Goal: Information Seeking & Learning: Find specific page/section

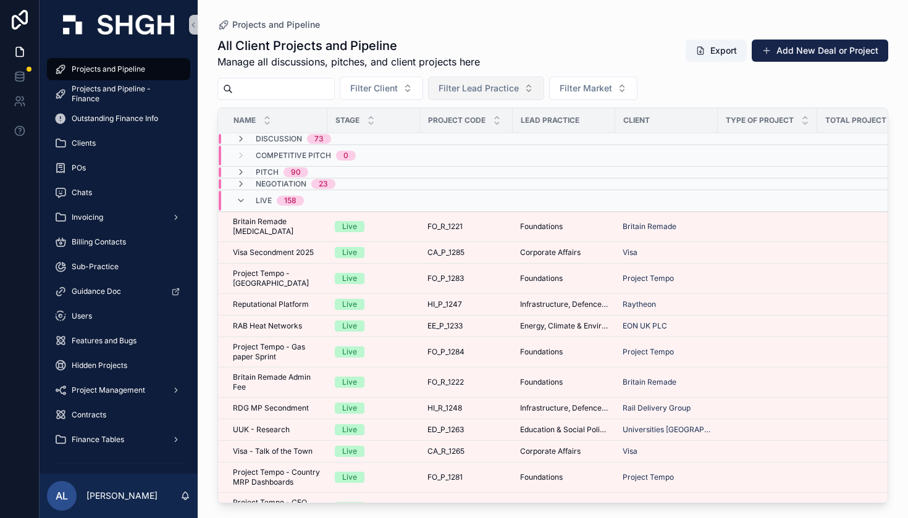
click at [516, 98] on button "Filter Lead Practice" at bounding box center [486, 88] width 116 height 23
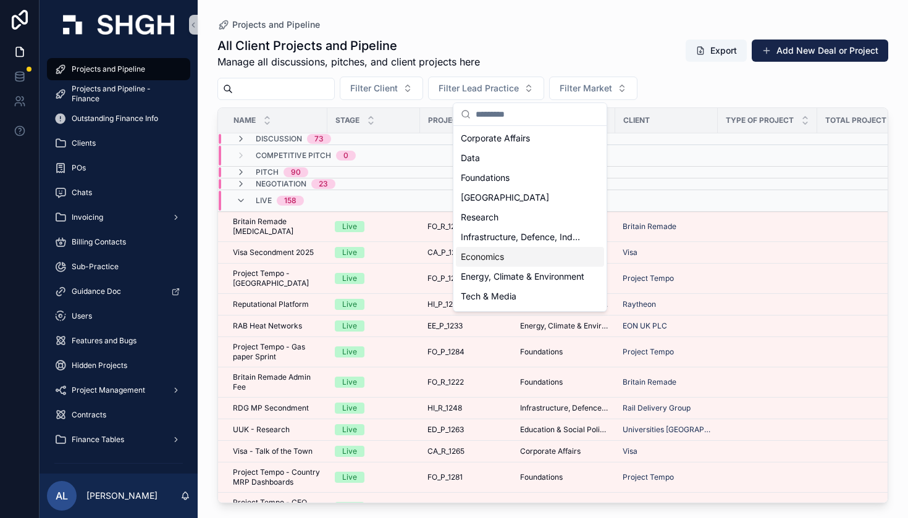
click at [493, 255] on span "Economics" at bounding box center [482, 257] width 43 height 12
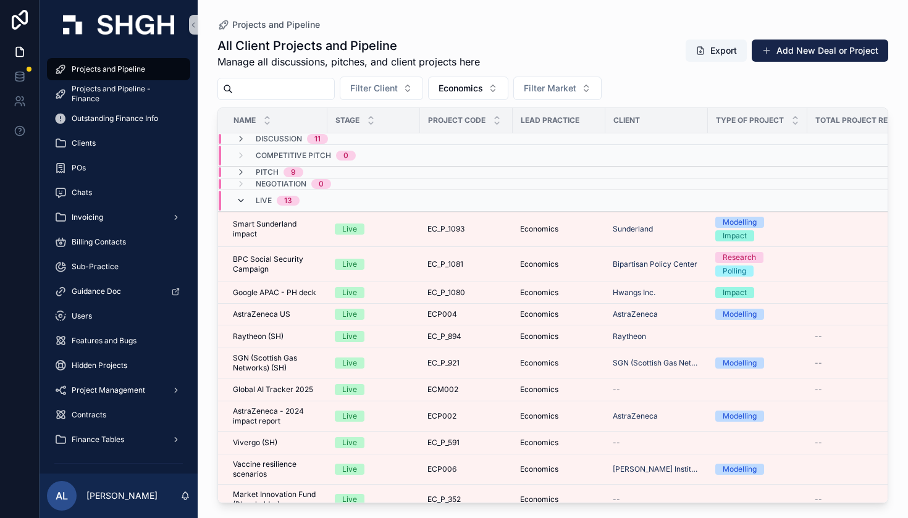
click at [241, 196] on icon "scrollable content" at bounding box center [241, 201] width 10 height 10
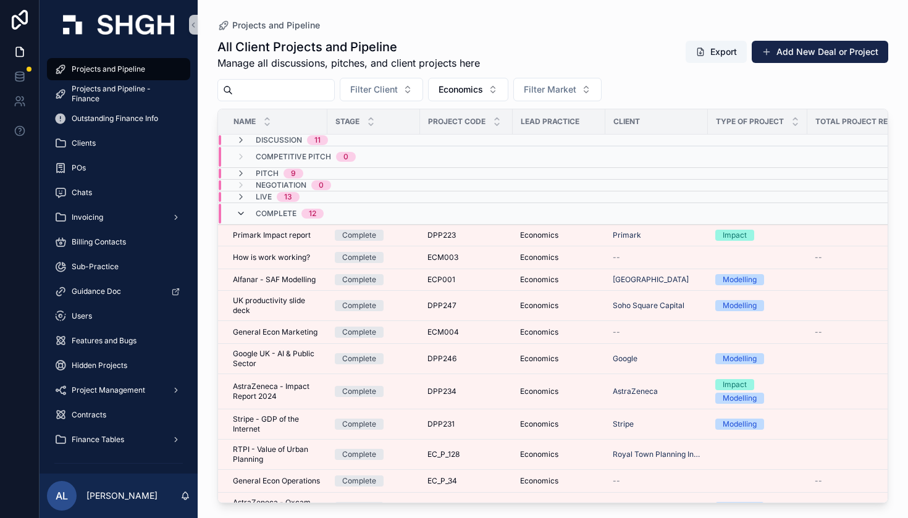
click at [238, 216] on icon "scrollable content" at bounding box center [241, 214] width 10 height 10
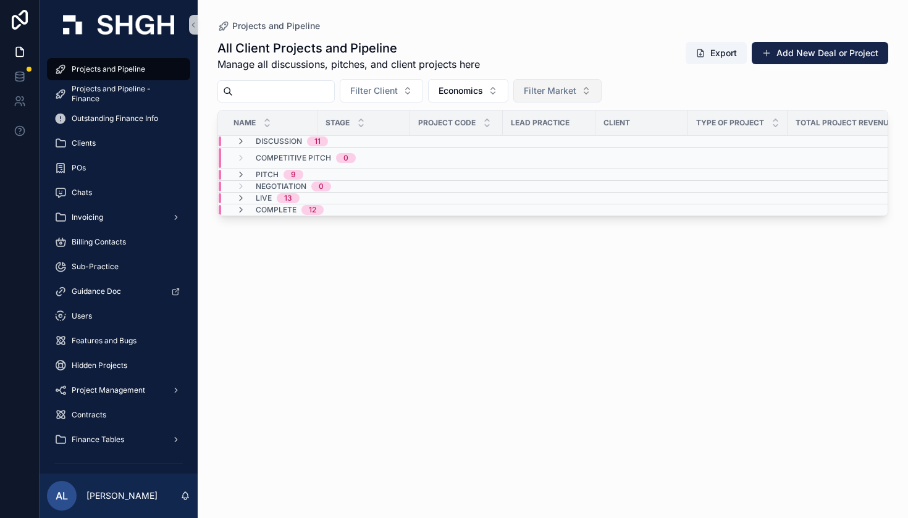
click at [576, 86] on span "Filter Market" at bounding box center [550, 91] width 52 height 12
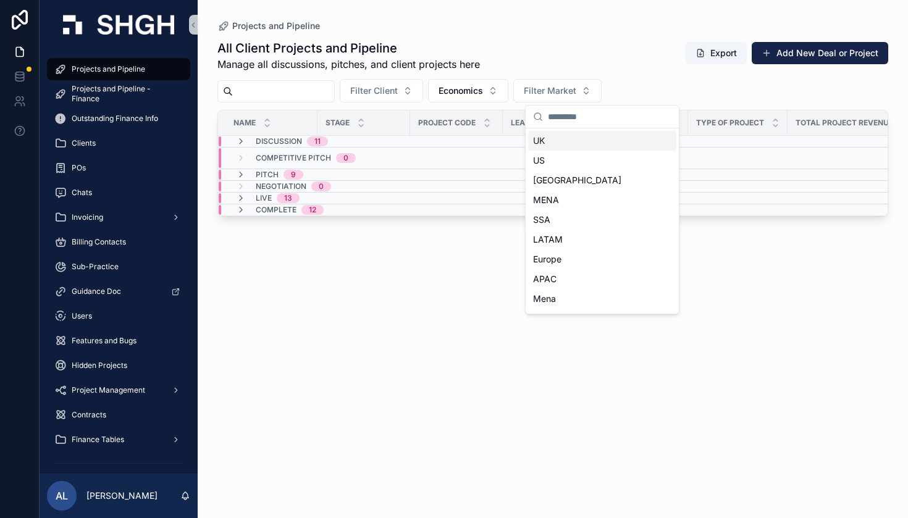
click at [614, 139] on div "UK" at bounding box center [602, 141] width 148 height 20
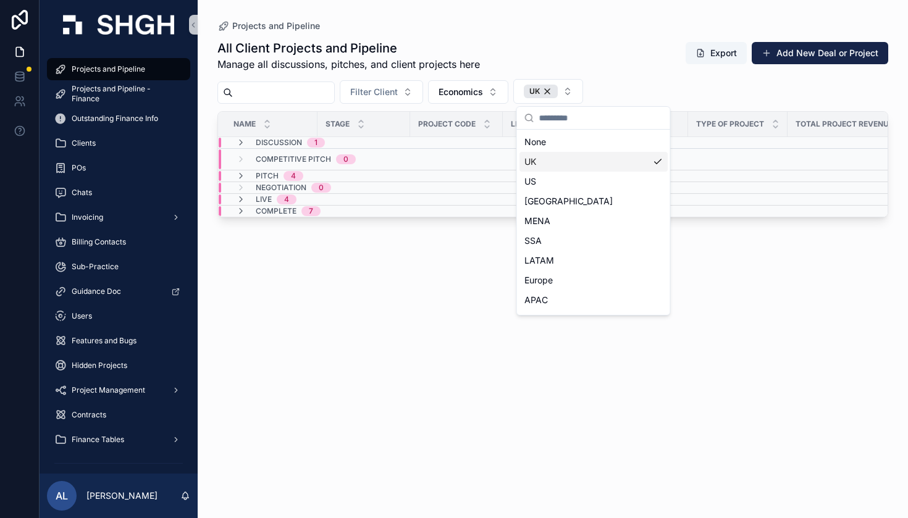
click at [603, 159] on div "UK" at bounding box center [593, 162] width 148 height 20
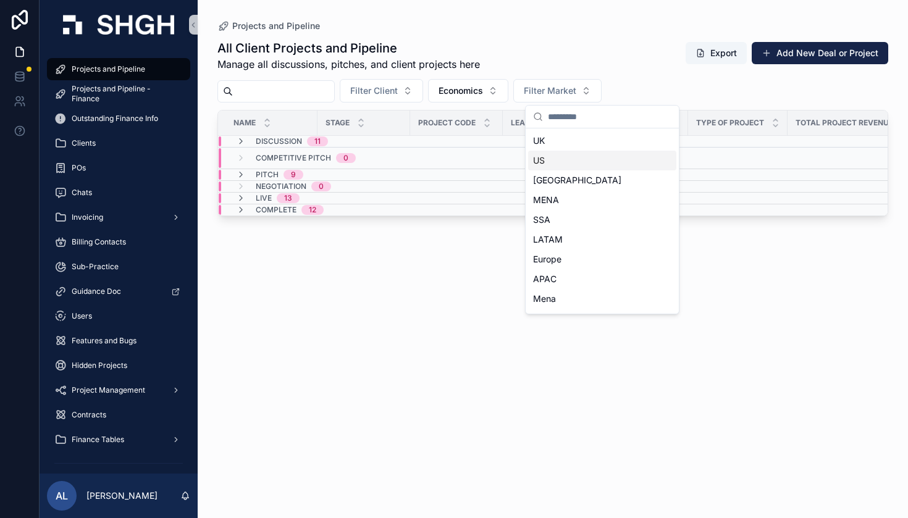
click at [579, 159] on div "US" at bounding box center [602, 161] width 148 height 20
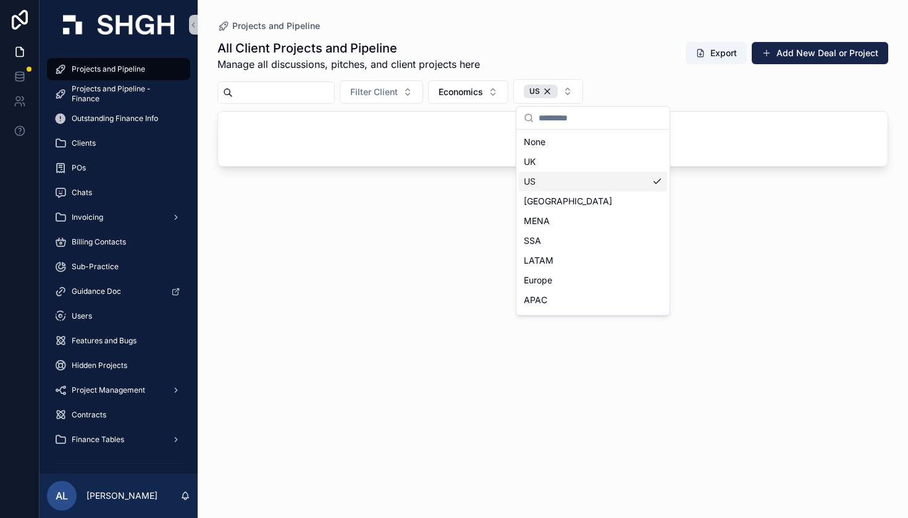
click at [572, 177] on div "US" at bounding box center [593, 182] width 148 height 20
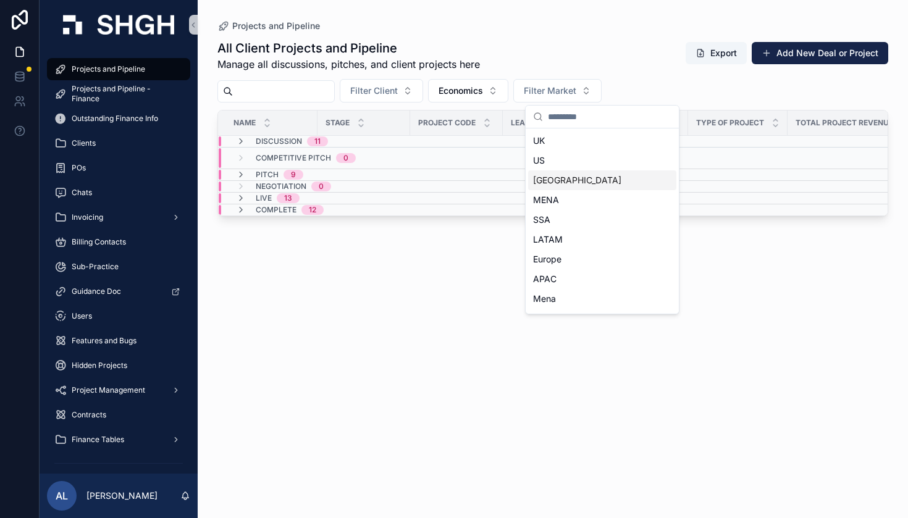
click at [567, 185] on div "Canada" at bounding box center [602, 180] width 148 height 20
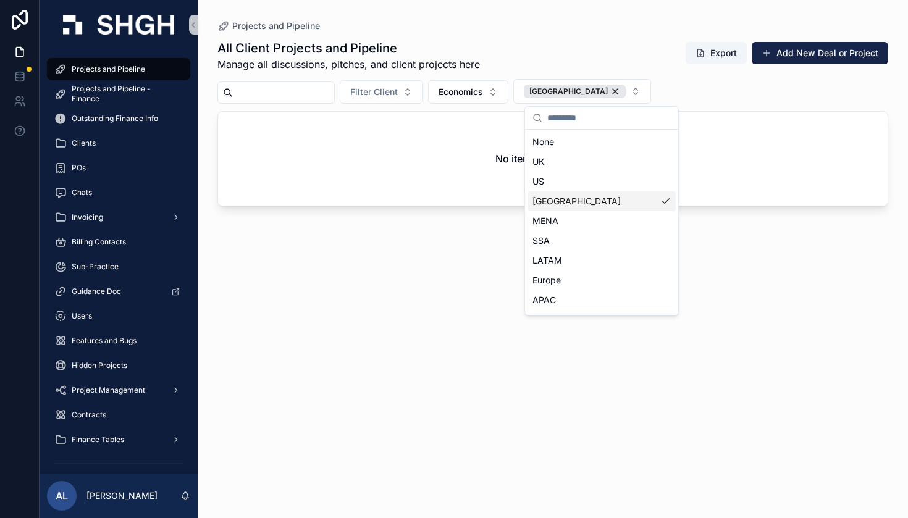
click at [568, 199] on div "Canada" at bounding box center [601, 201] width 148 height 20
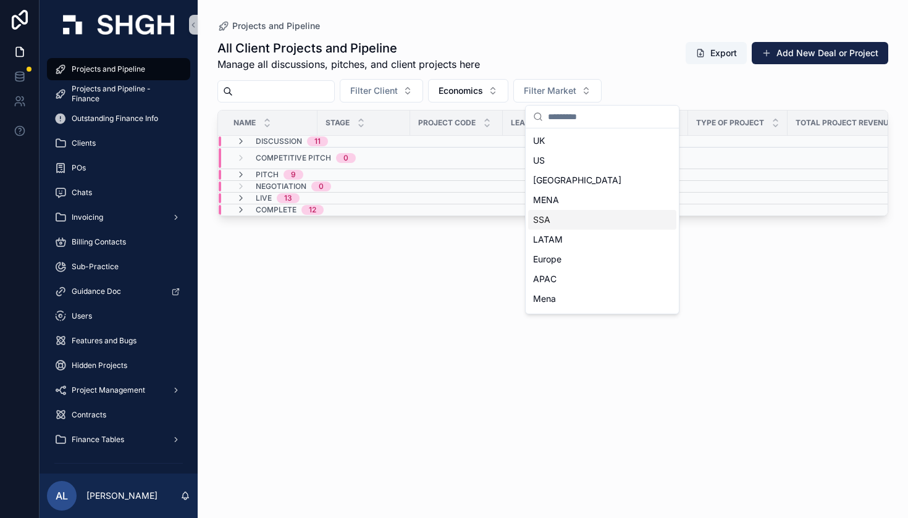
click at [556, 215] on div "SSA" at bounding box center [602, 220] width 148 height 20
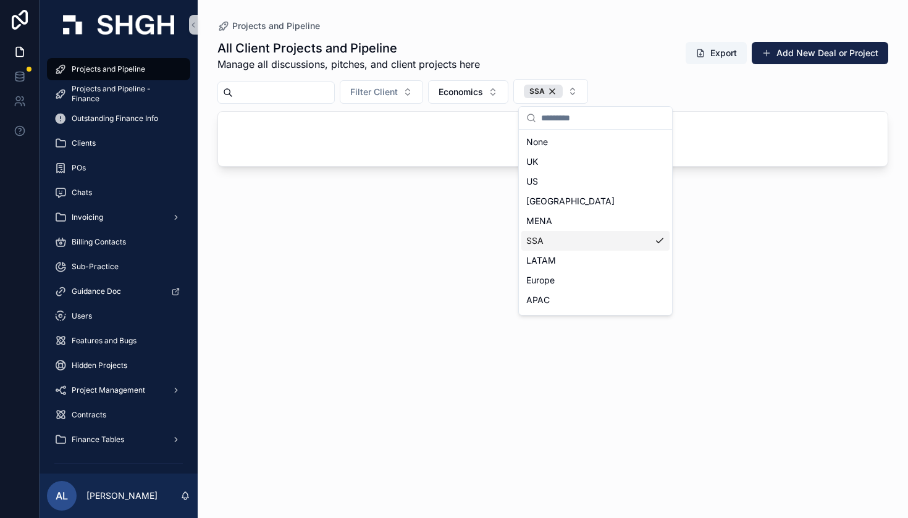
click at [551, 240] on div "SSA" at bounding box center [595, 241] width 148 height 20
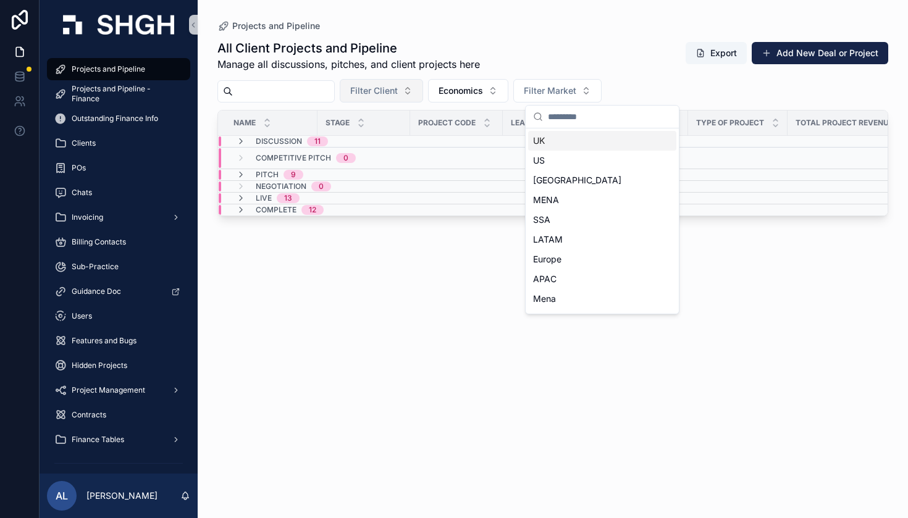
click at [423, 86] on button "Filter Client" at bounding box center [381, 90] width 83 height 23
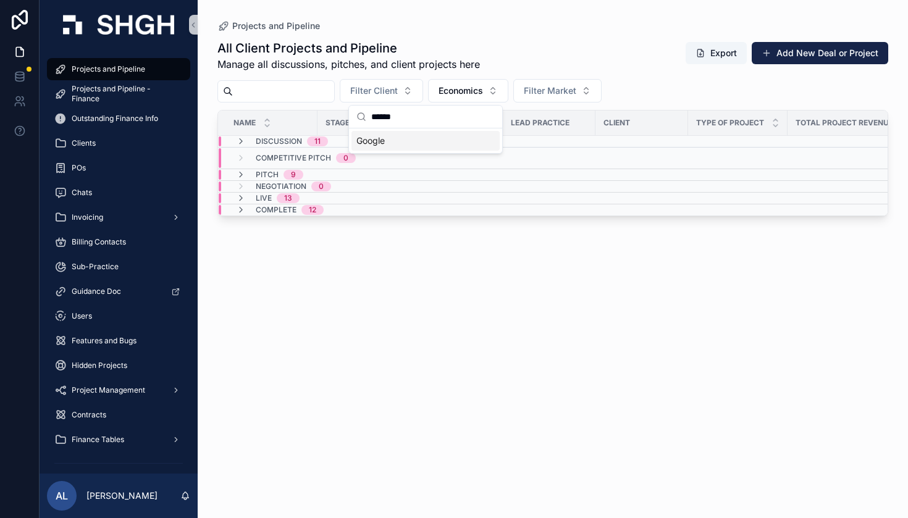
type input "******"
click at [388, 142] on div "Google" at bounding box center [425, 141] width 148 height 20
click at [283, 210] on span "Complete" at bounding box center [276, 210] width 41 height 10
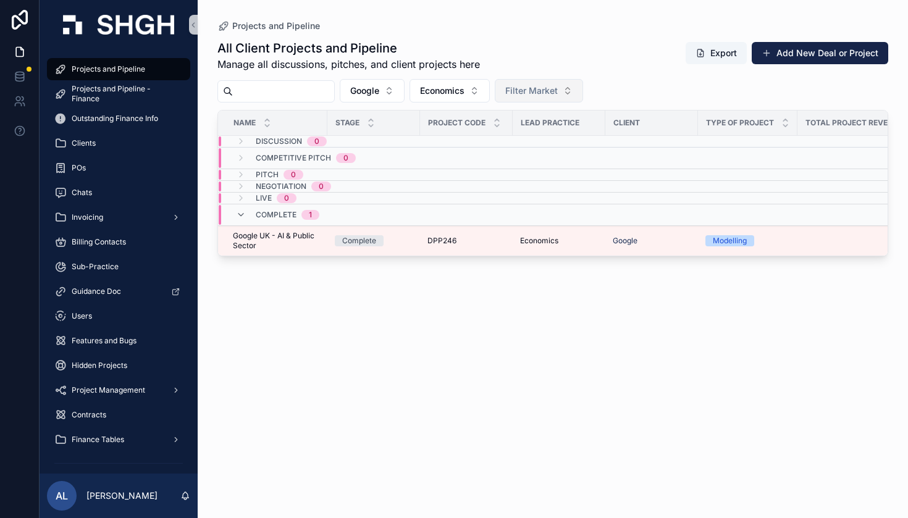
click at [558, 96] on span "Filter Market" at bounding box center [531, 91] width 52 height 12
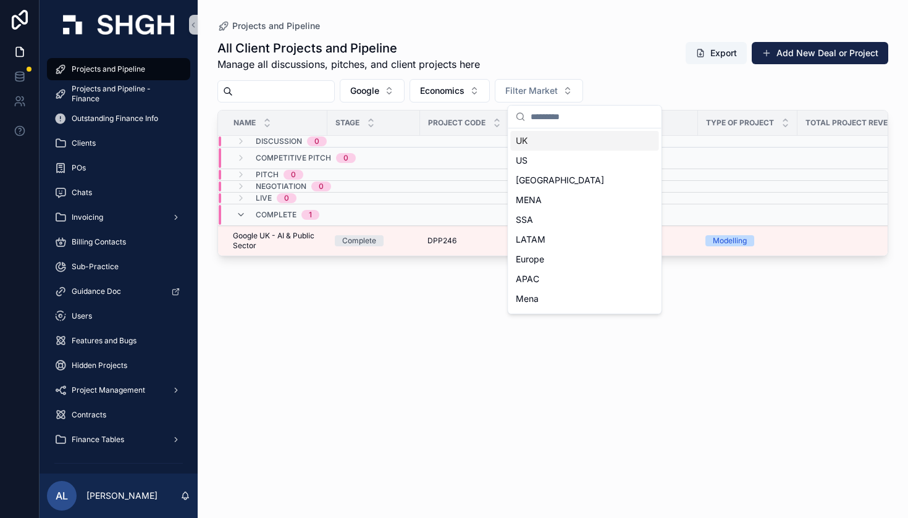
click at [531, 144] on div "UK" at bounding box center [585, 141] width 148 height 20
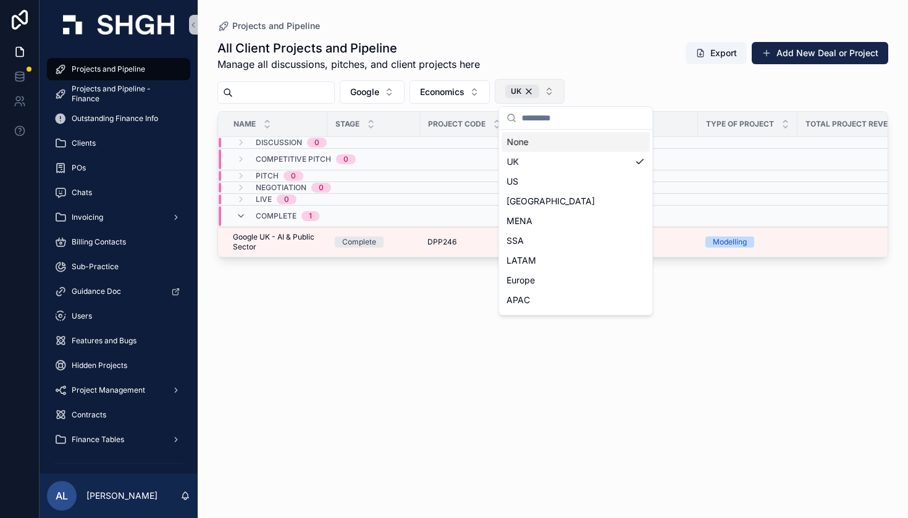
click at [564, 93] on button "UK" at bounding box center [530, 91] width 70 height 25
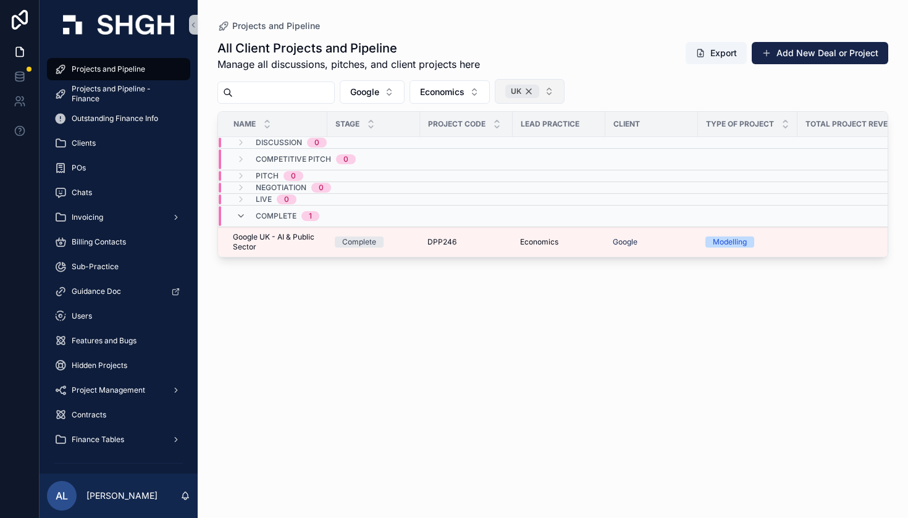
click at [539, 95] on div "UK" at bounding box center [522, 92] width 34 height 14
click at [558, 92] on span "Filter Market" at bounding box center [531, 91] width 52 height 12
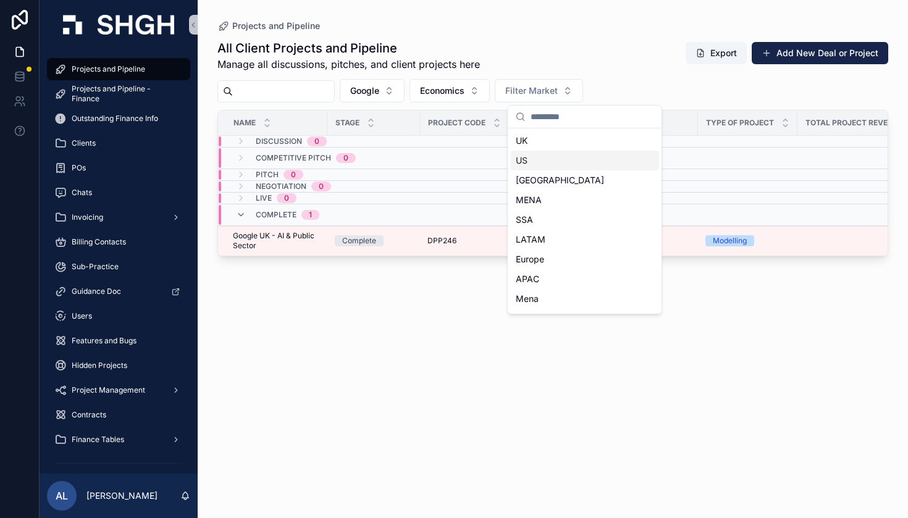
click at [532, 162] on div "US" at bounding box center [585, 161] width 148 height 20
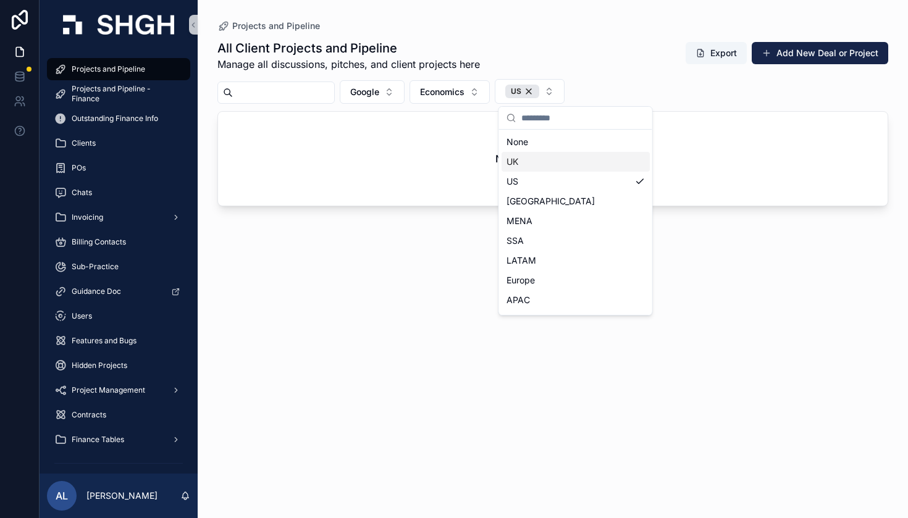
click at [400, 241] on div "All Client Projects and Pipeline Manage all discussions, pitches, and client pr…" at bounding box center [552, 267] width 671 height 471
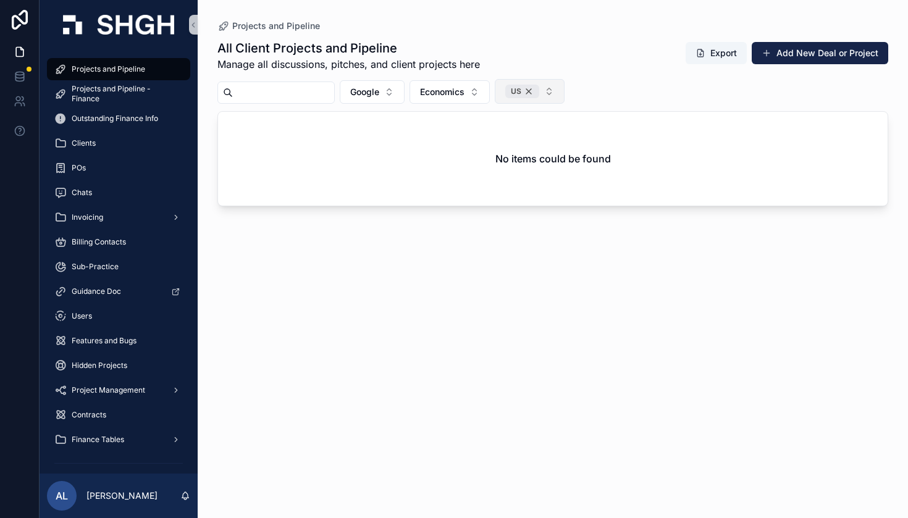
click at [539, 91] on div "US" at bounding box center [522, 92] width 34 height 14
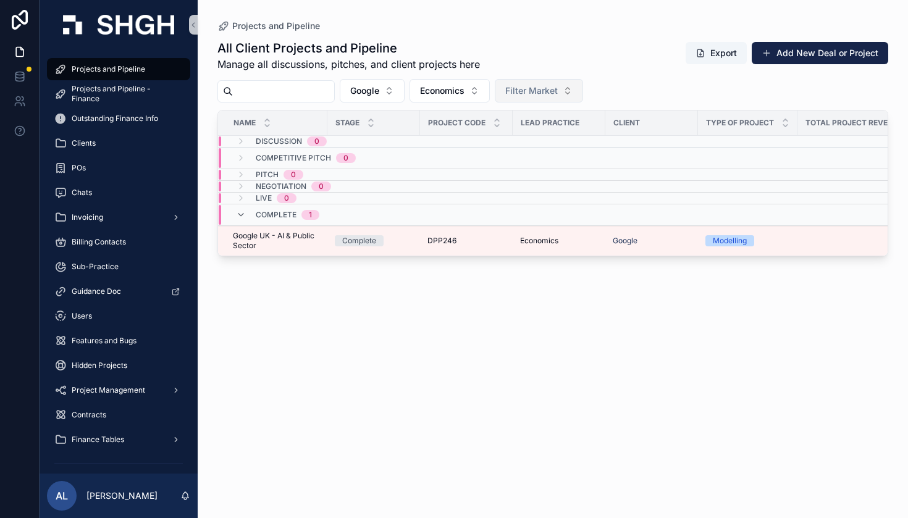
click at [558, 91] on span "Filter Market" at bounding box center [531, 91] width 52 height 12
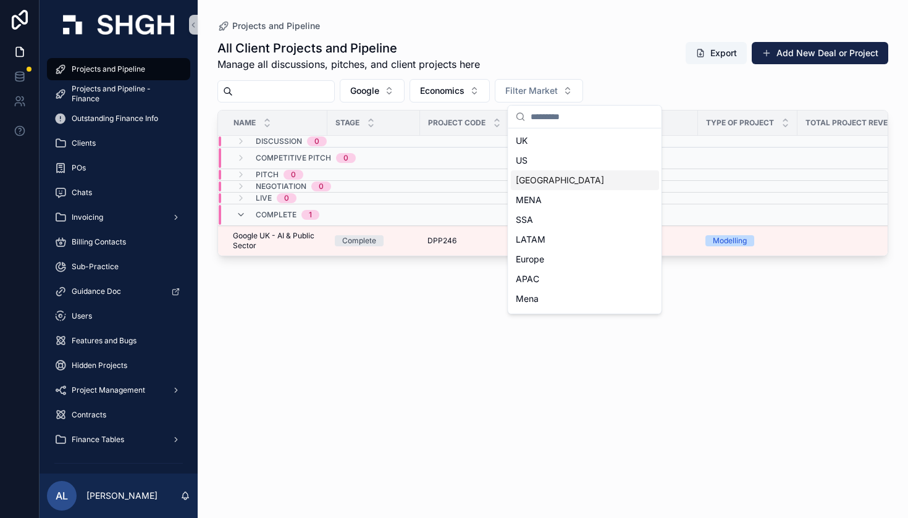
click at [554, 178] on div "Canada" at bounding box center [585, 180] width 148 height 20
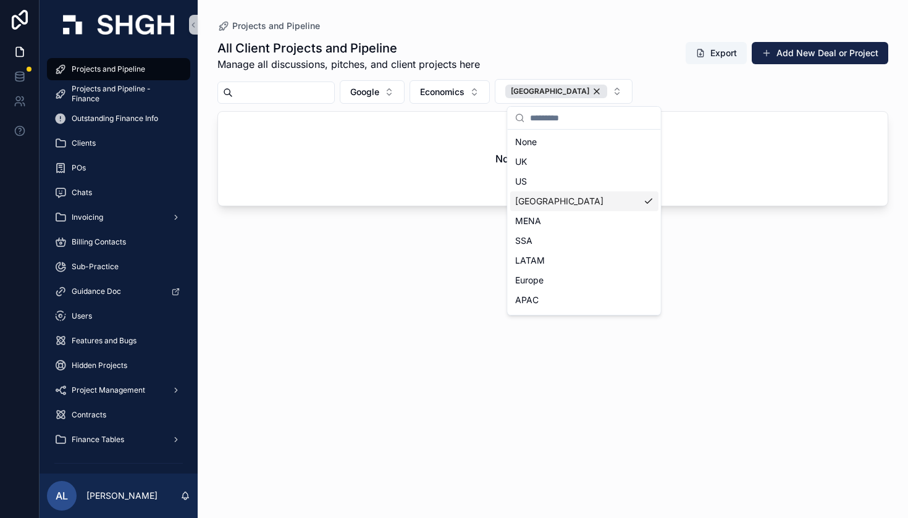
click at [391, 327] on div "All Client Projects and Pipeline Manage all discussions, pitches, and client pr…" at bounding box center [552, 267] width 671 height 471
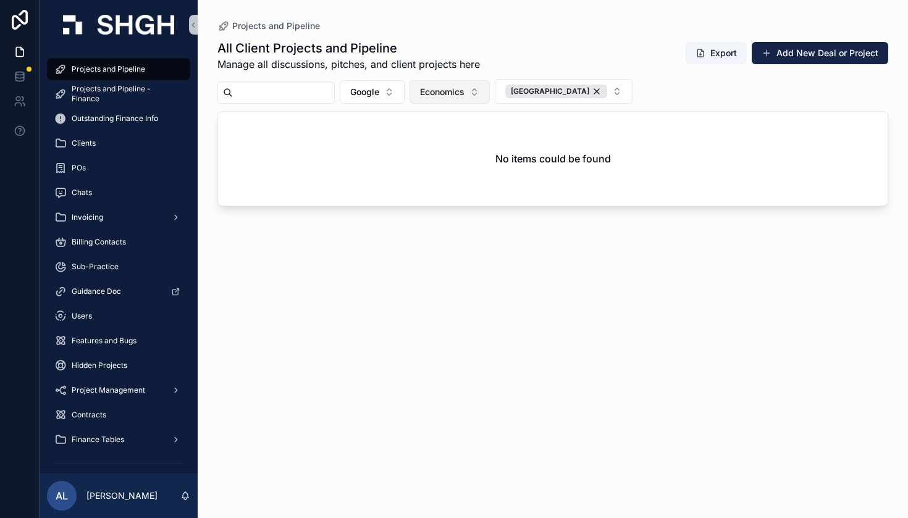
click at [490, 83] on button "Economics" at bounding box center [449, 91] width 80 height 23
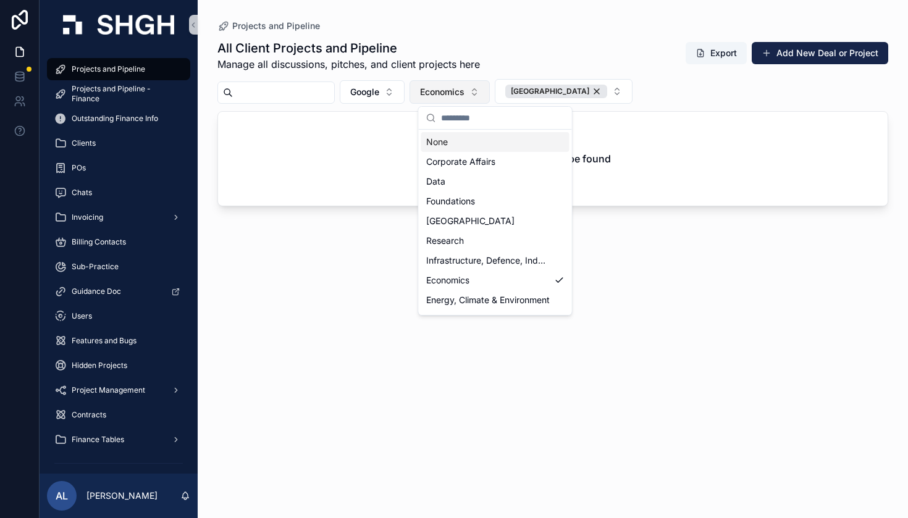
click at [464, 88] on span "Economics" at bounding box center [442, 92] width 44 height 12
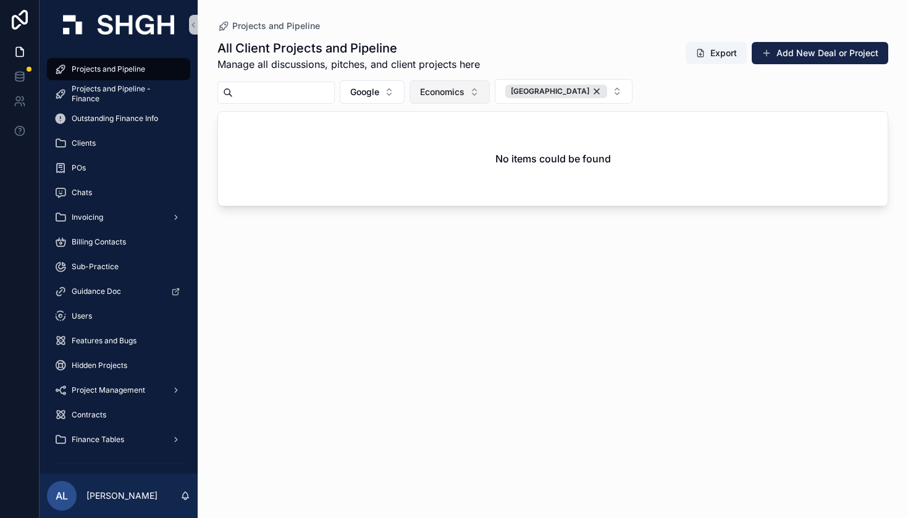
click at [490, 94] on button "Economics" at bounding box center [449, 91] width 80 height 23
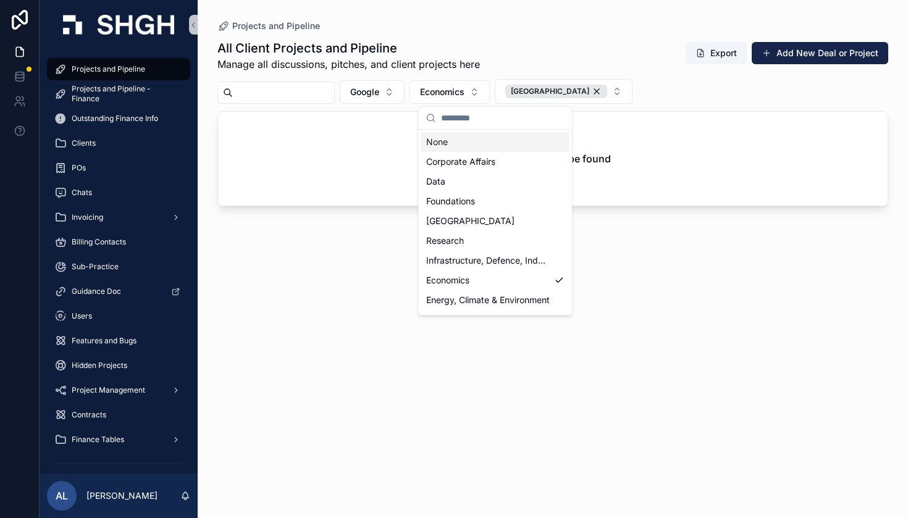
click at [479, 138] on div "None" at bounding box center [495, 142] width 148 height 20
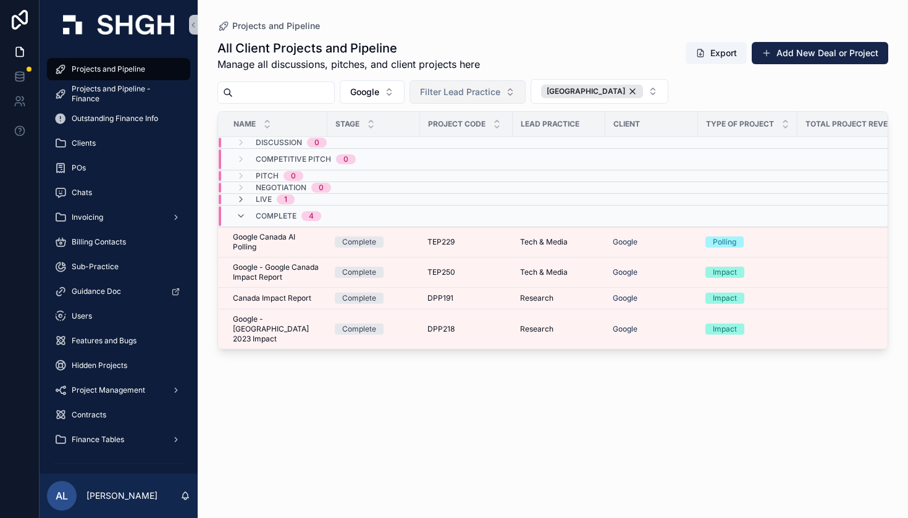
click at [515, 100] on button "Filter Lead Practice" at bounding box center [467, 91] width 116 height 23
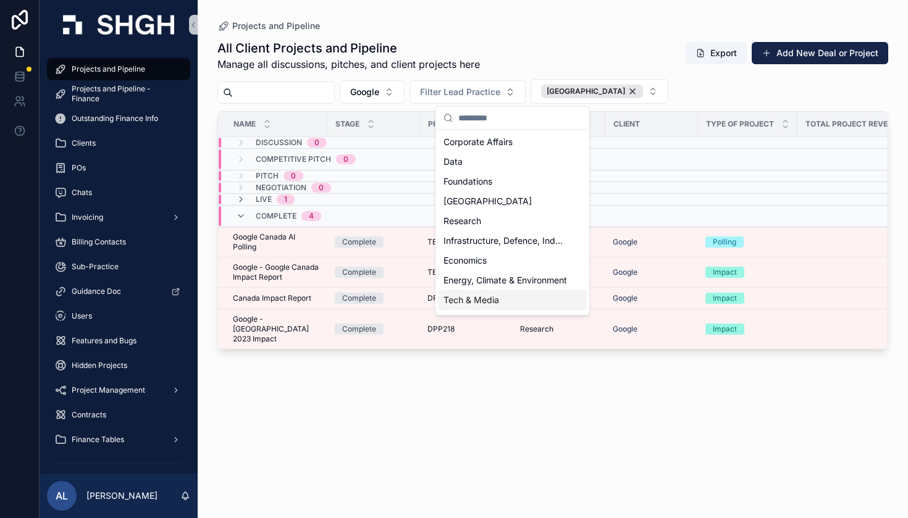
click at [452, 303] on span "Tech & Media" at bounding box center [471, 300] width 56 height 12
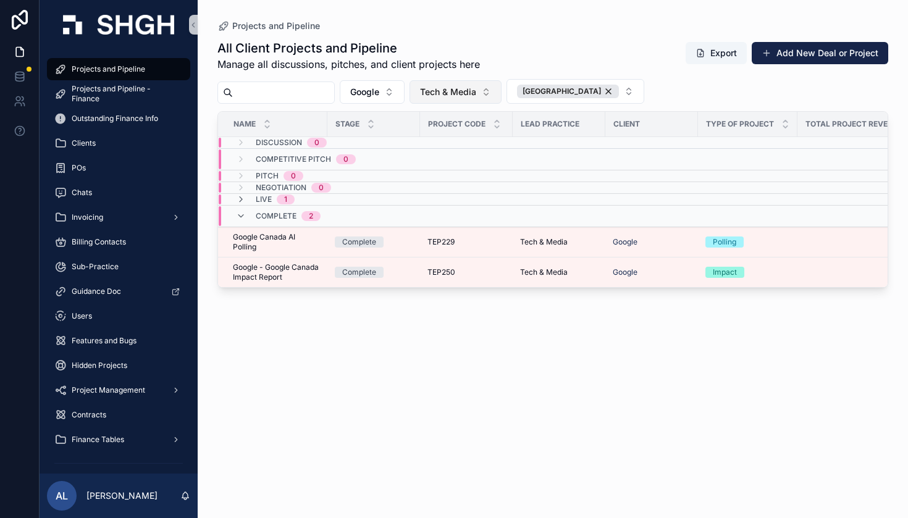
click at [501, 90] on button "Tech & Media" at bounding box center [455, 91] width 92 height 23
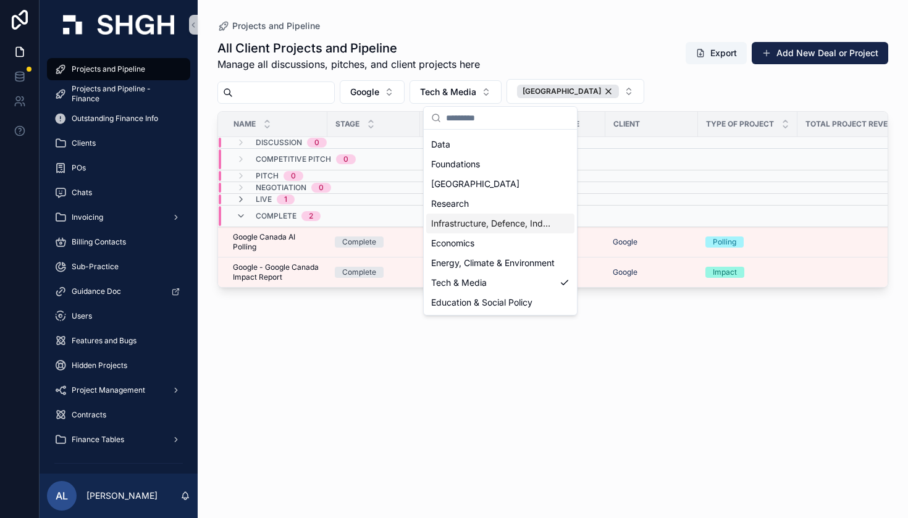
scroll to position [37, 0]
click at [511, 201] on div "Research" at bounding box center [500, 204] width 148 height 20
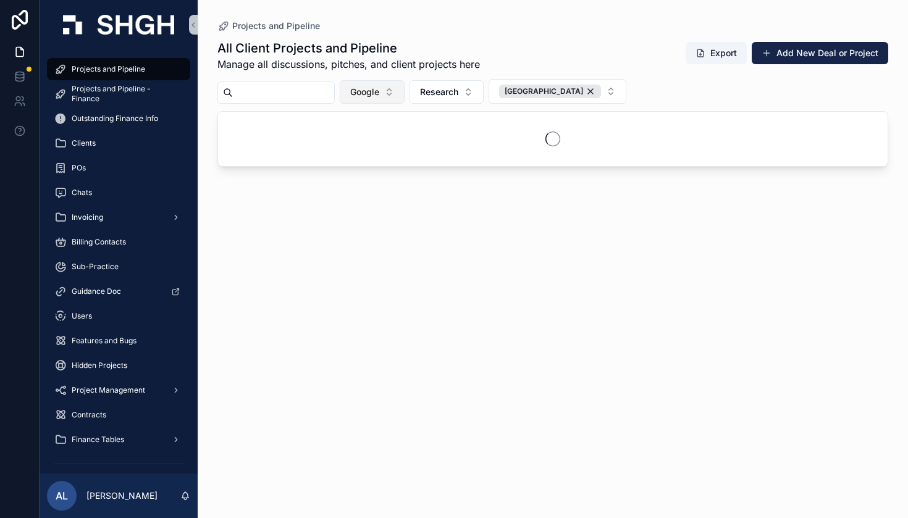
click at [404, 94] on button "Google" at bounding box center [372, 91] width 65 height 23
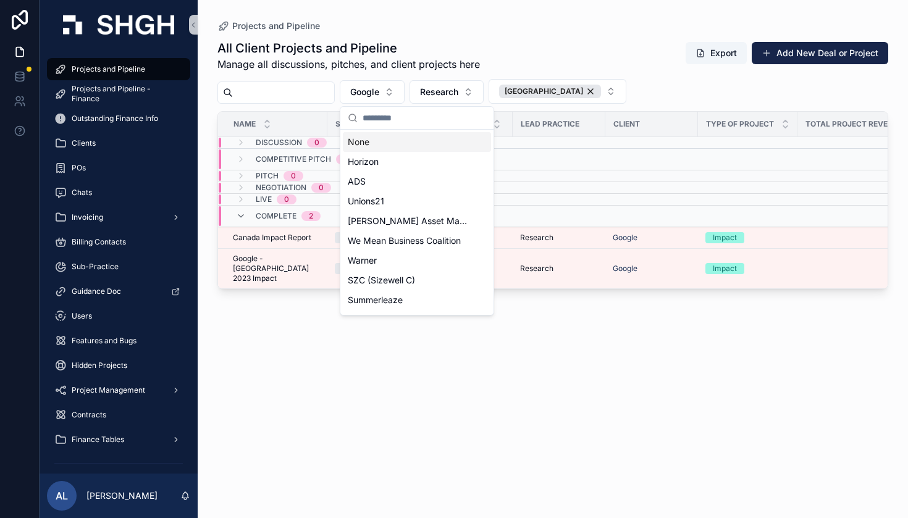
click at [404, 139] on div "None" at bounding box center [417, 142] width 148 height 20
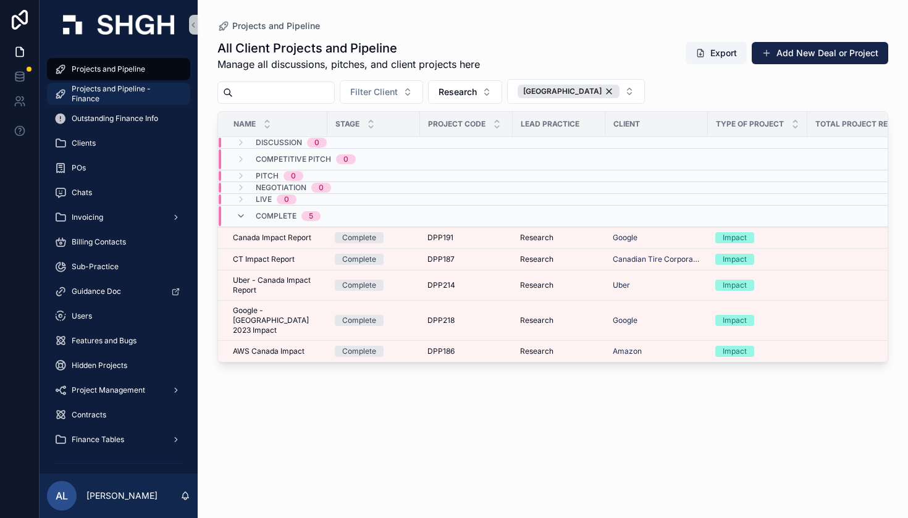
click at [109, 101] on span "Projects and Pipeline - Finance" at bounding box center [125, 94] width 106 height 20
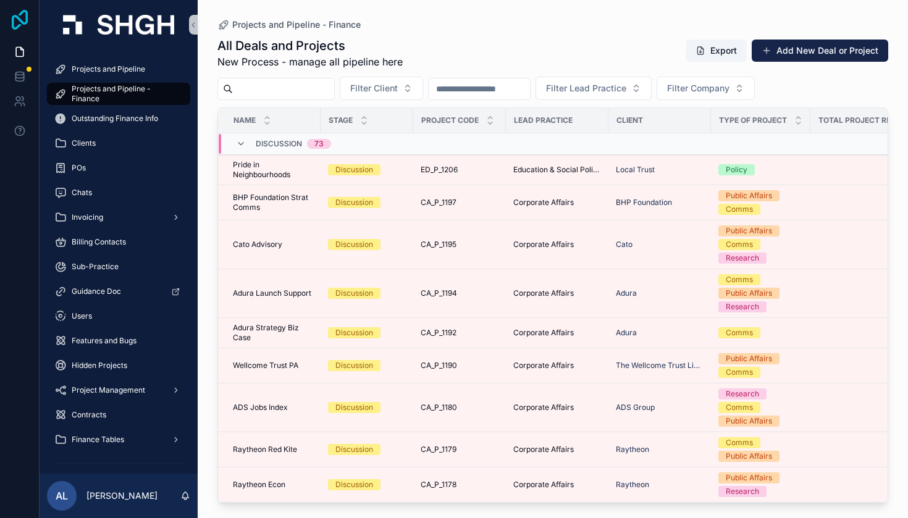
click at [22, 14] on icon at bounding box center [20, 20] width 16 height 20
click at [239, 145] on icon "scrollable content" at bounding box center [241, 144] width 10 height 10
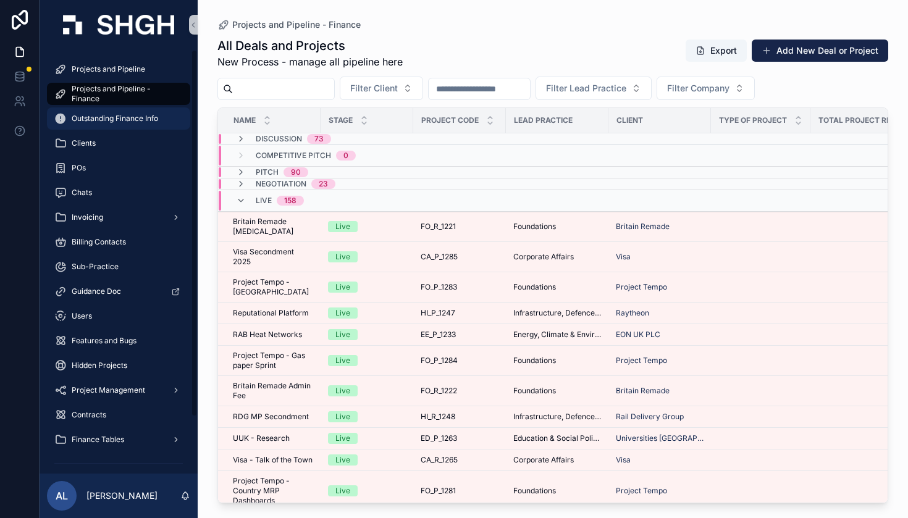
click at [115, 117] on span "Outstanding Finance Info" at bounding box center [115, 119] width 86 height 10
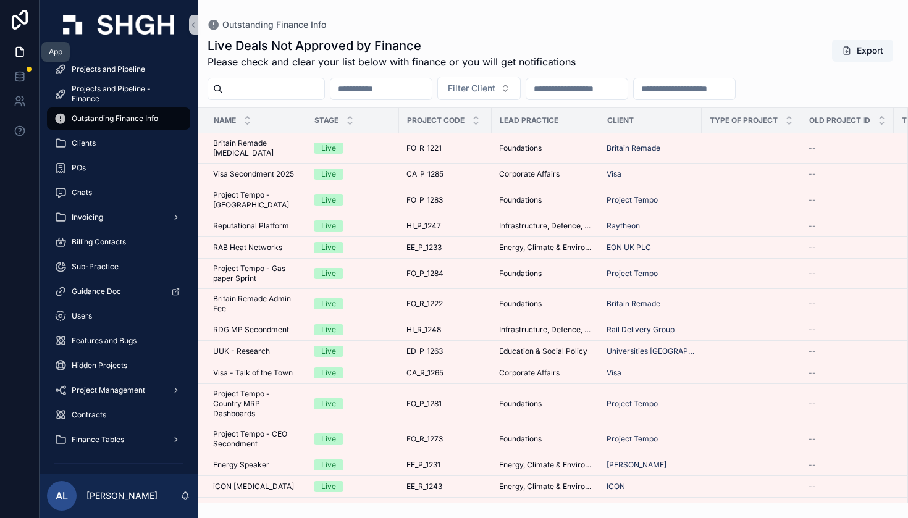
click at [21, 51] on icon at bounding box center [20, 52] width 12 height 12
click at [20, 49] on icon at bounding box center [20, 52] width 12 height 12
click at [99, 70] on span "Projects and Pipeline" at bounding box center [108, 69] width 73 height 10
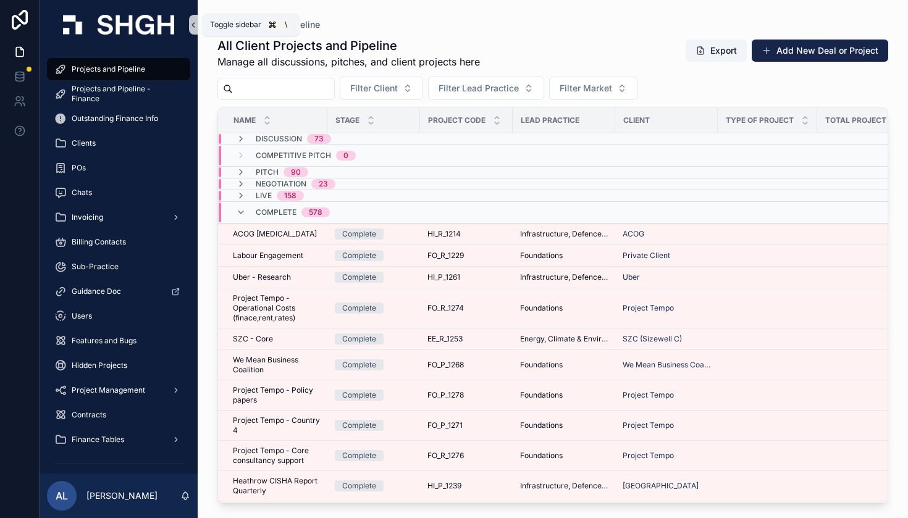
click at [192, 23] on icon "scrollable content" at bounding box center [193, 24] width 9 height 9
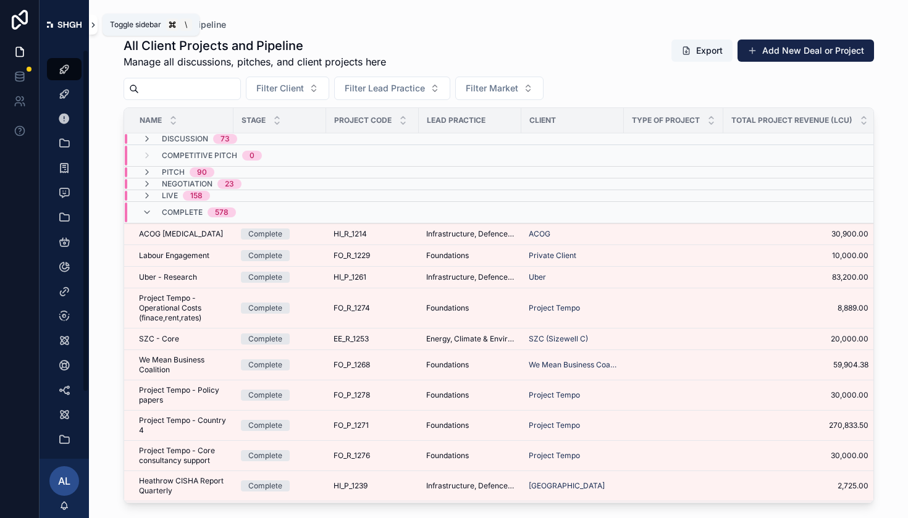
click at [94, 28] on icon "scrollable content" at bounding box center [93, 24] width 9 height 9
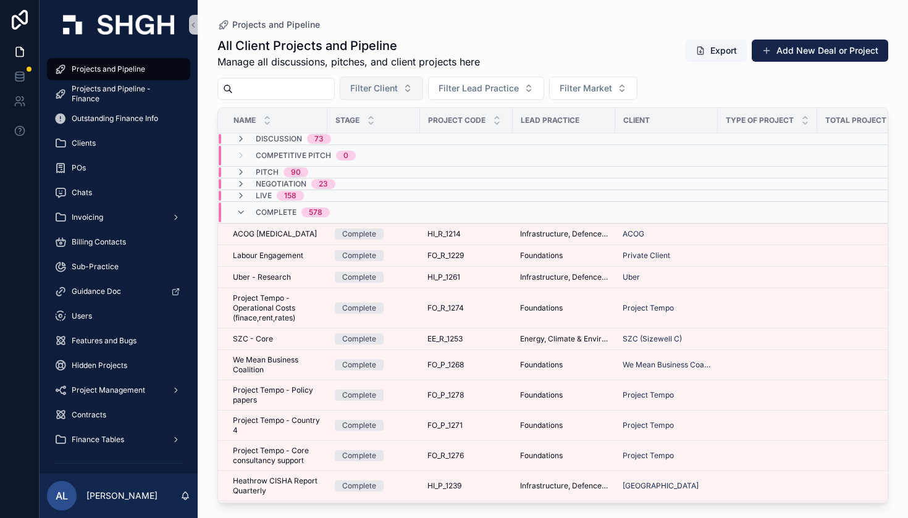
click at [423, 90] on button "Filter Client" at bounding box center [381, 88] width 83 height 23
click at [519, 88] on span "Filter Lead Practice" at bounding box center [478, 88] width 80 height 12
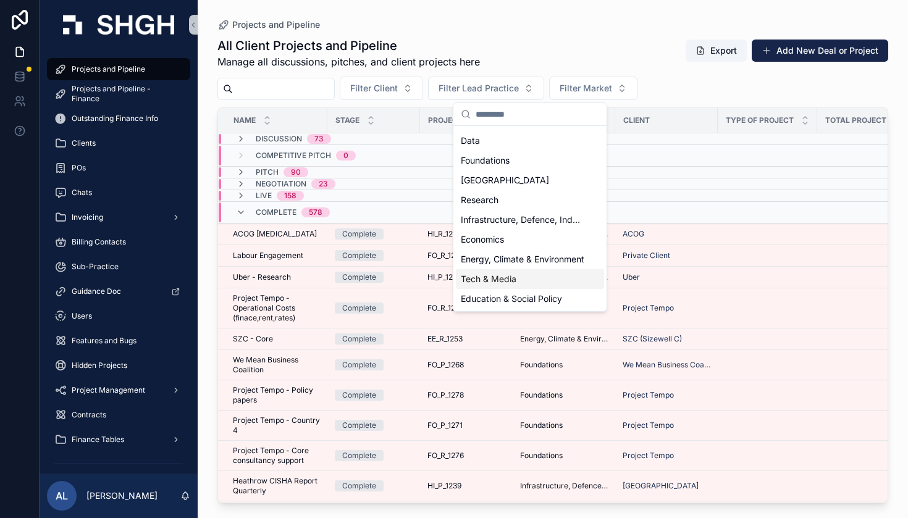
scroll to position [17, 0]
click at [550, 156] on div "Foundations" at bounding box center [530, 161] width 148 height 20
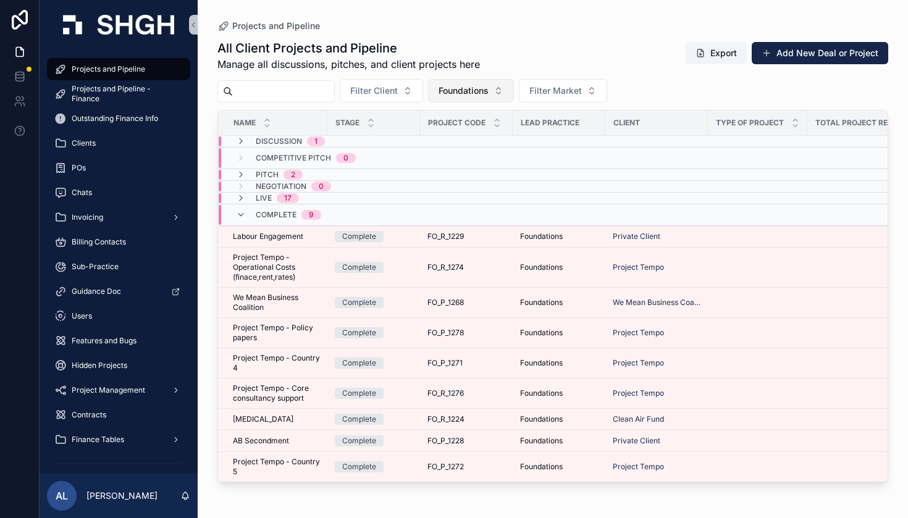
click at [488, 91] on span "Foundations" at bounding box center [463, 91] width 50 height 12
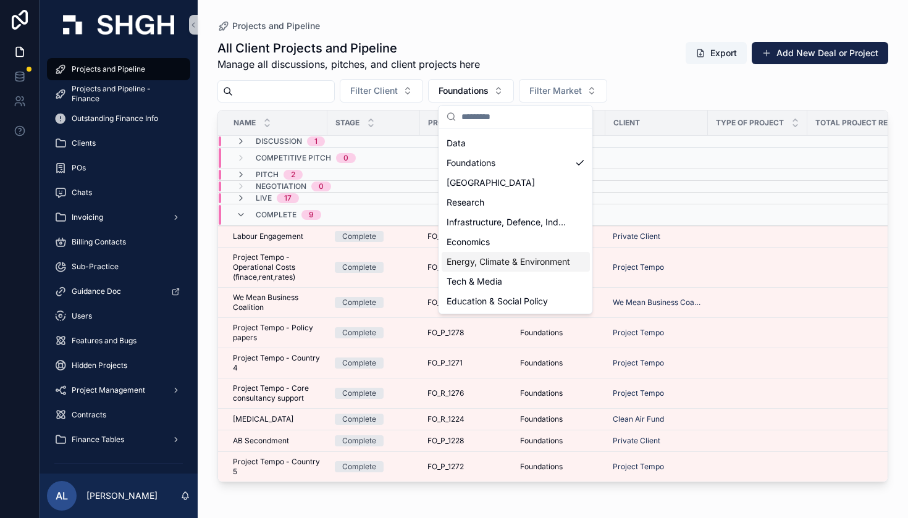
scroll to position [37, 0]
click at [488, 89] on span "Foundations" at bounding box center [463, 91] width 50 height 12
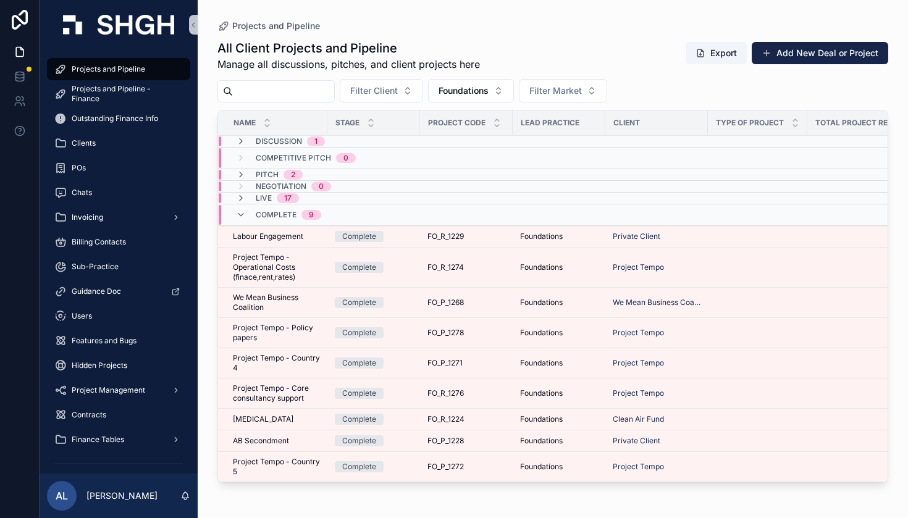
click at [146, 68] on div "Projects and Pipeline" at bounding box center [118, 69] width 128 height 20
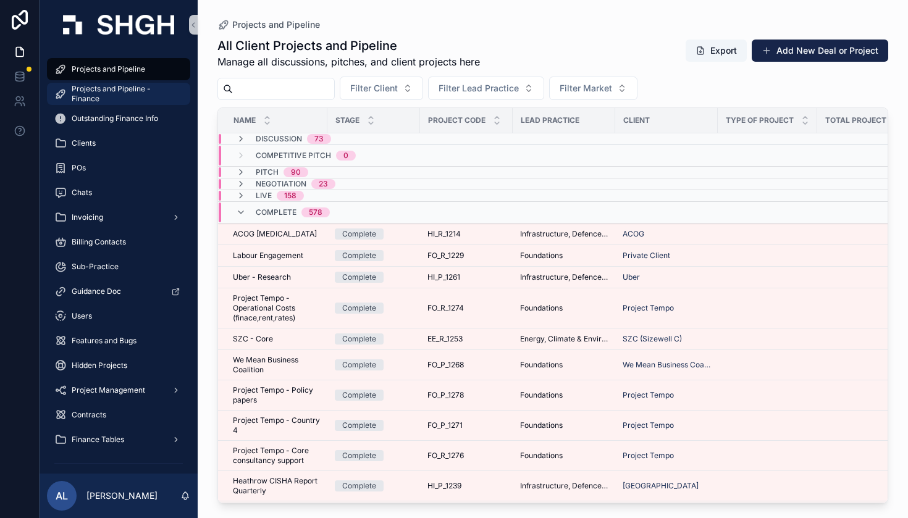
click at [127, 91] on span "Projects and Pipeline - Finance" at bounding box center [125, 94] width 106 height 20
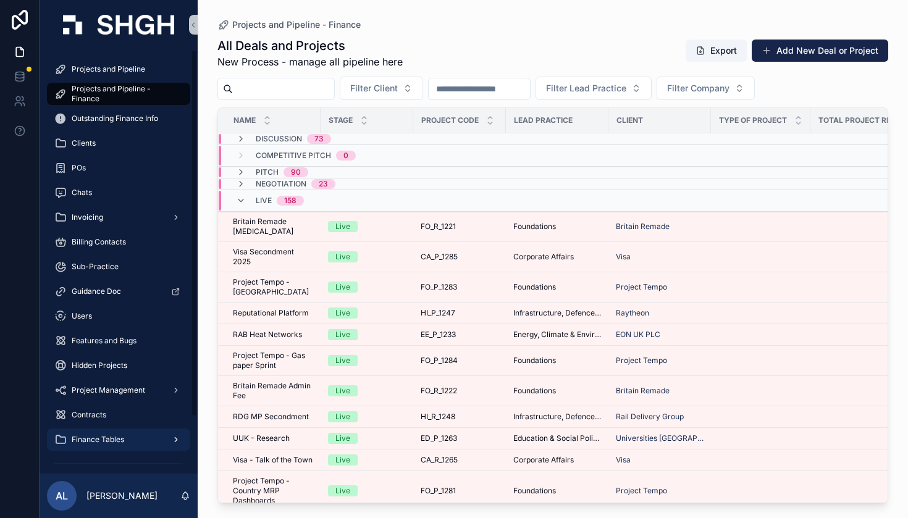
click at [103, 437] on span "Finance Tables" at bounding box center [98, 440] width 52 height 10
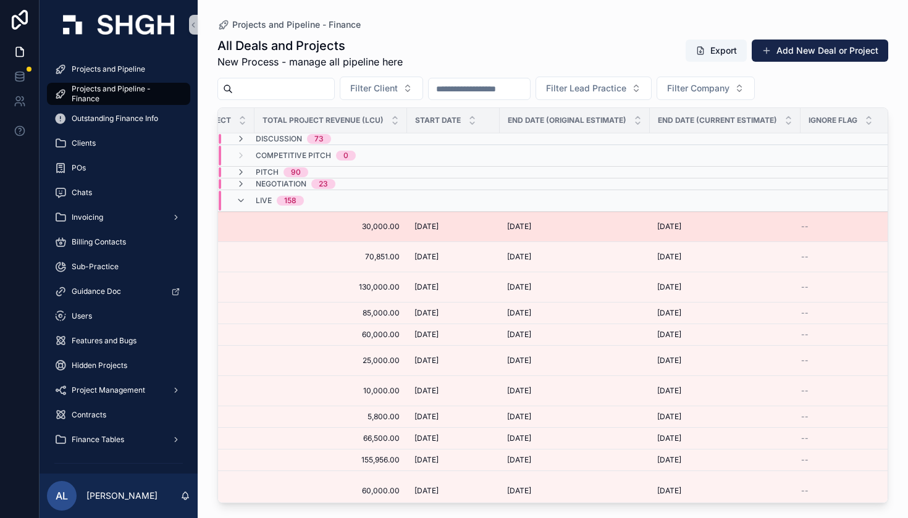
scroll to position [0, 551]
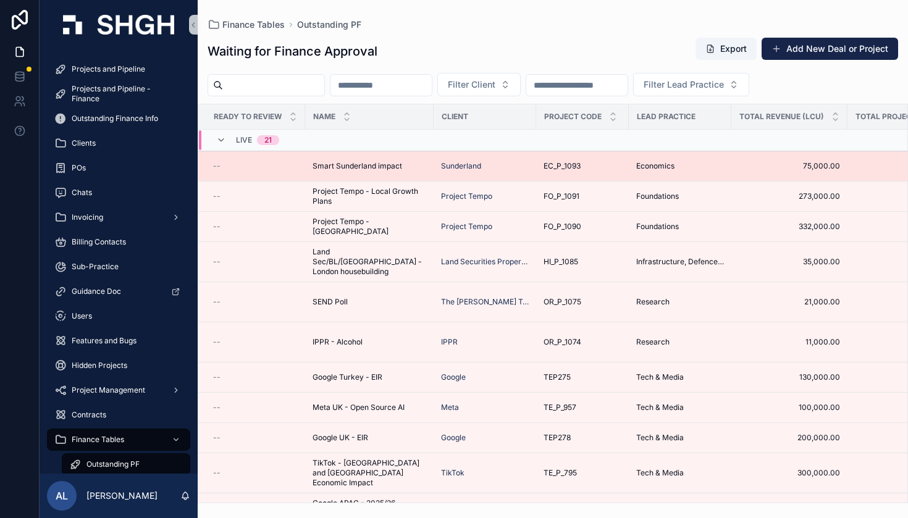
click at [287, 167] on div "--" at bounding box center [255, 166] width 85 height 10
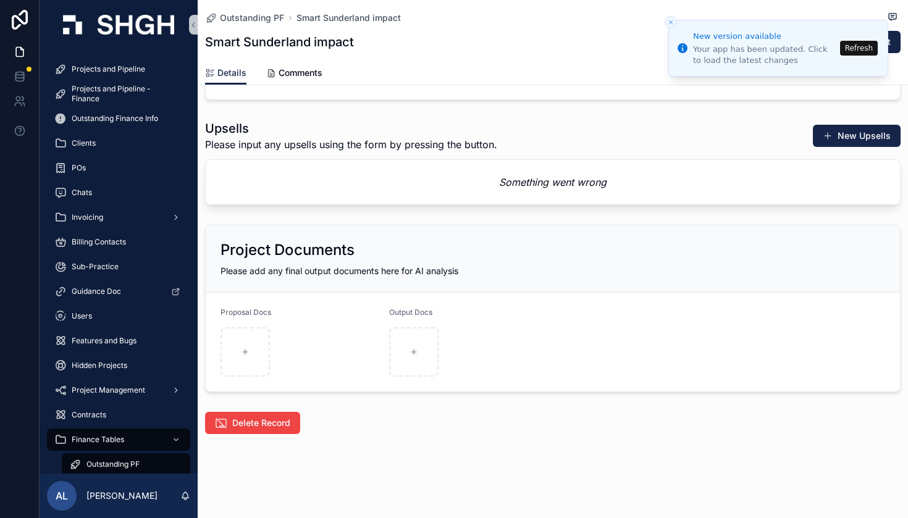
scroll to position [1930, 0]
